Goal: Information Seeking & Learning: Find specific fact

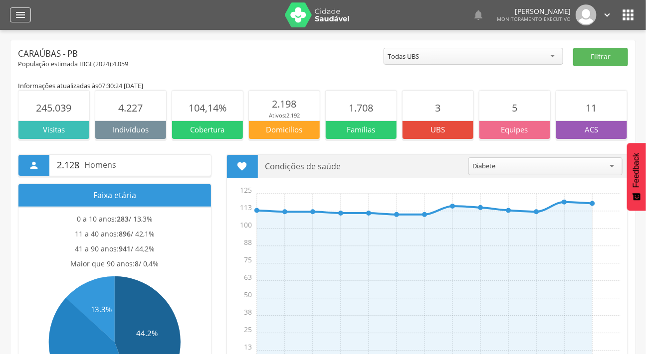
click at [16, 9] on icon "" at bounding box center [20, 15] width 12 height 12
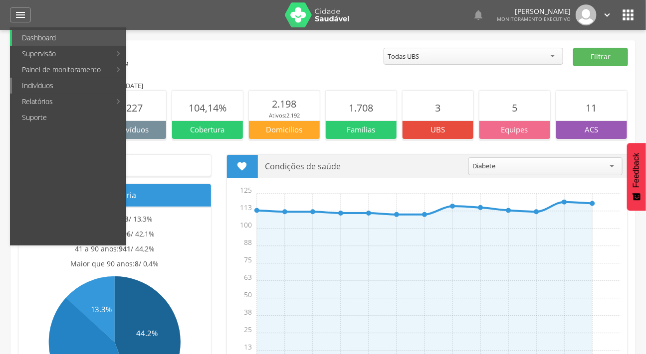
click at [48, 82] on link "Indivíduos" at bounding box center [69, 86] width 114 height 16
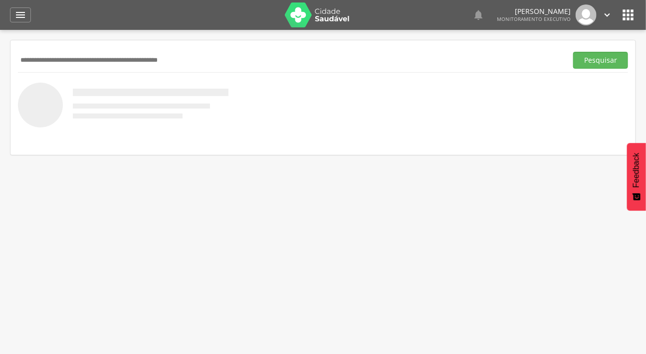
click at [45, 60] on input "text" at bounding box center [290, 60] width 545 height 17
type input "*"
type input "**********"
click at [573, 52] on button "Pesquisar" at bounding box center [600, 60] width 55 height 17
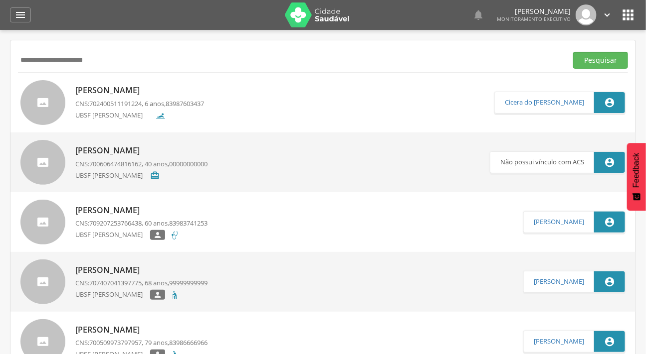
click at [30, 104] on div at bounding box center [42, 102] width 45 height 45
type input "**********"
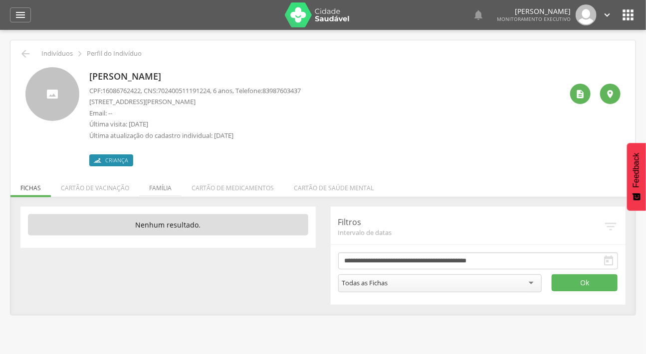
click at [156, 185] on li "Família" at bounding box center [160, 185] width 42 height 23
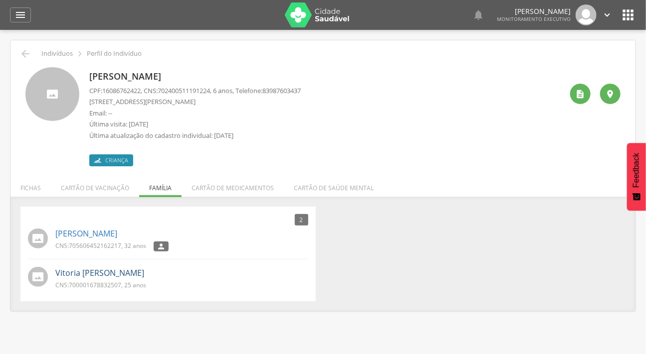
click at [104, 275] on link "Vitoria [PERSON_NAME]" at bounding box center [99, 273] width 89 height 11
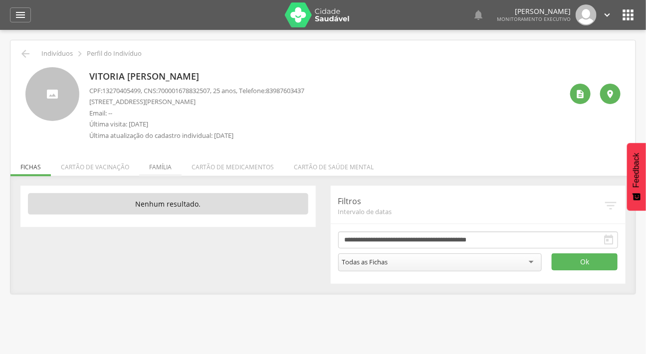
click at [140, 170] on li "Família" at bounding box center [160, 164] width 42 height 23
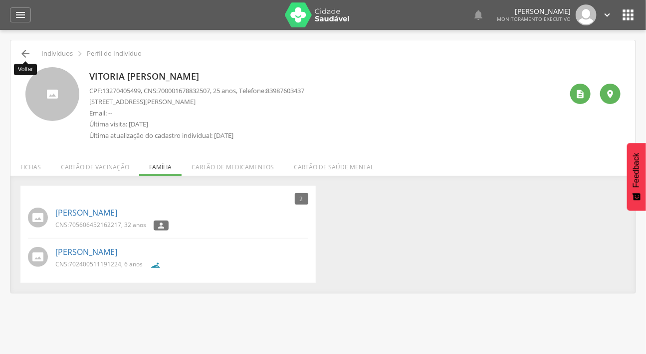
click at [26, 54] on icon "" at bounding box center [25, 54] width 12 height 12
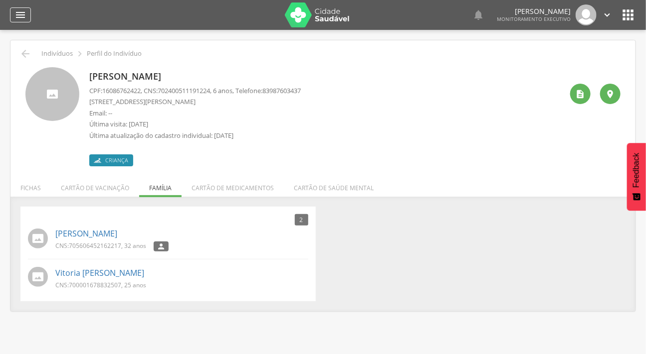
click at [24, 13] on icon "" at bounding box center [20, 15] width 12 height 12
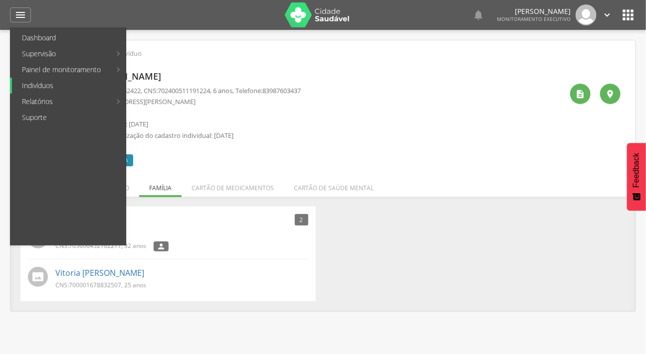
click at [39, 90] on link "Indivíduos" at bounding box center [69, 86] width 114 height 16
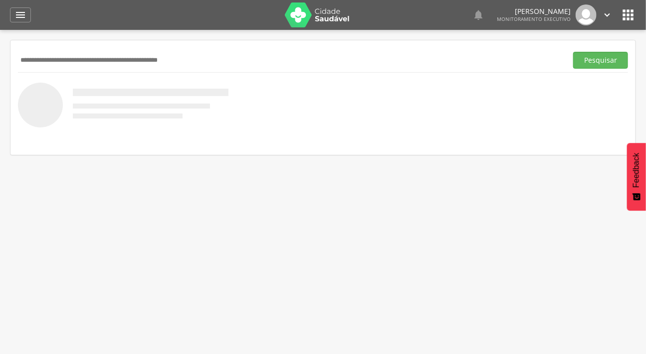
click at [50, 47] on div "Pesquisar" at bounding box center [322, 97] width 625 height 115
click at [51, 55] on input "text" at bounding box center [290, 60] width 545 height 17
type input "**********"
click at [573, 52] on button "Pesquisar" at bounding box center [600, 60] width 55 height 17
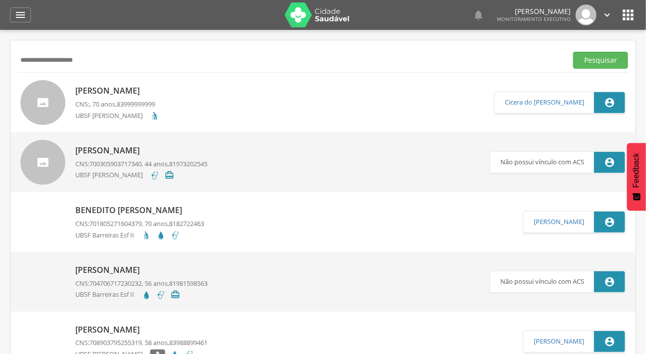
click at [34, 92] on div at bounding box center [42, 102] width 45 height 45
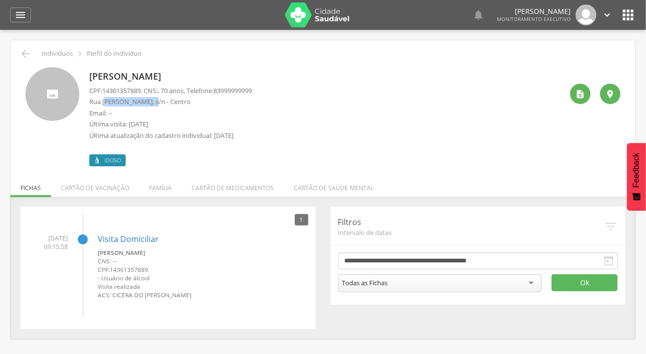
drag, startPoint x: 155, startPoint y: 101, endPoint x: 105, endPoint y: 103, distance: 49.9
click at [105, 103] on p "Rua [PERSON_NAME], s/n - Centro" at bounding box center [170, 101] width 163 height 9
click at [157, 179] on li "Família" at bounding box center [160, 185] width 42 height 23
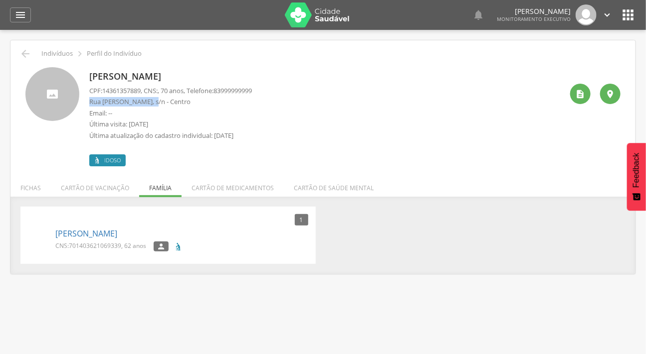
drag, startPoint x: 154, startPoint y: 105, endPoint x: 88, endPoint y: 100, distance: 66.0
click at [88, 100] on div "[PERSON_NAME] CPF: 14361357889 , CNS: , 70 anos, Telefone: [PHONE_NUMBER] [STRE…" at bounding box center [322, 116] width 595 height 99
